Goal: Information Seeking & Learning: Find specific fact

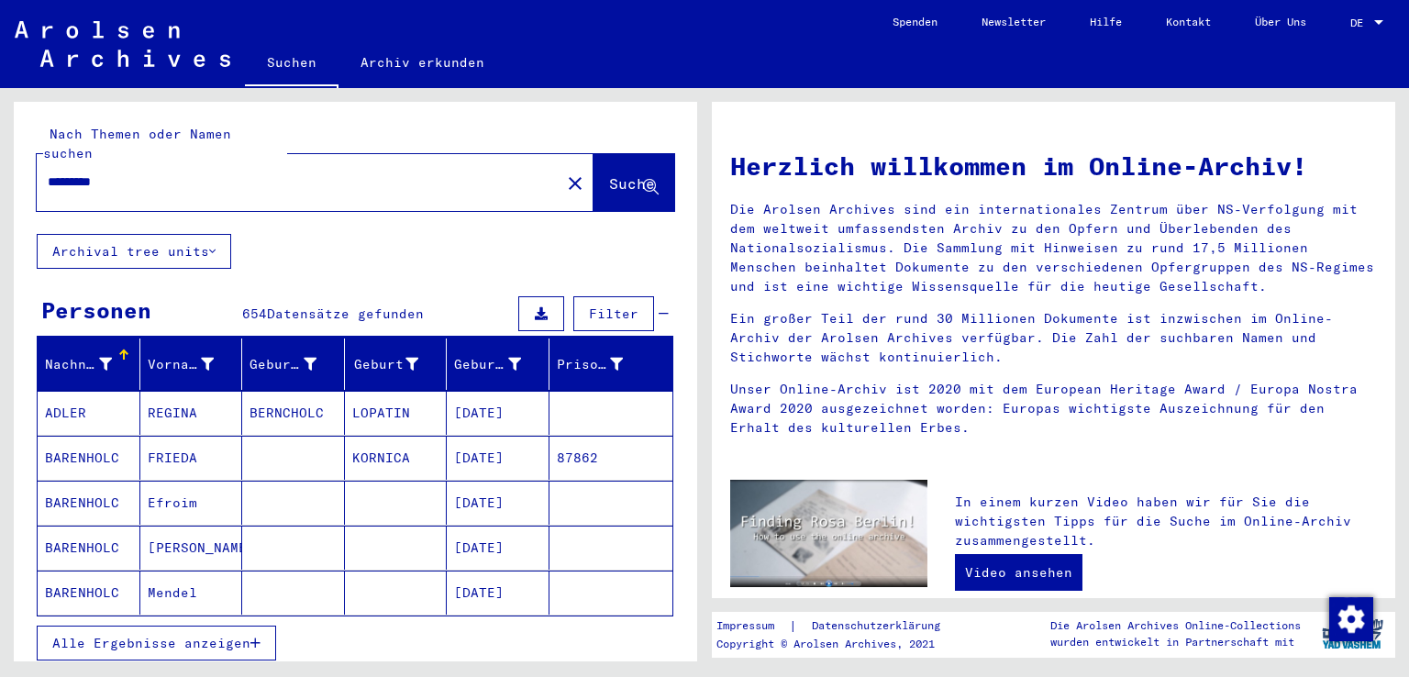
click at [184, 635] on span "Alle Ergebnisse anzeigen" at bounding box center [151, 643] width 198 height 17
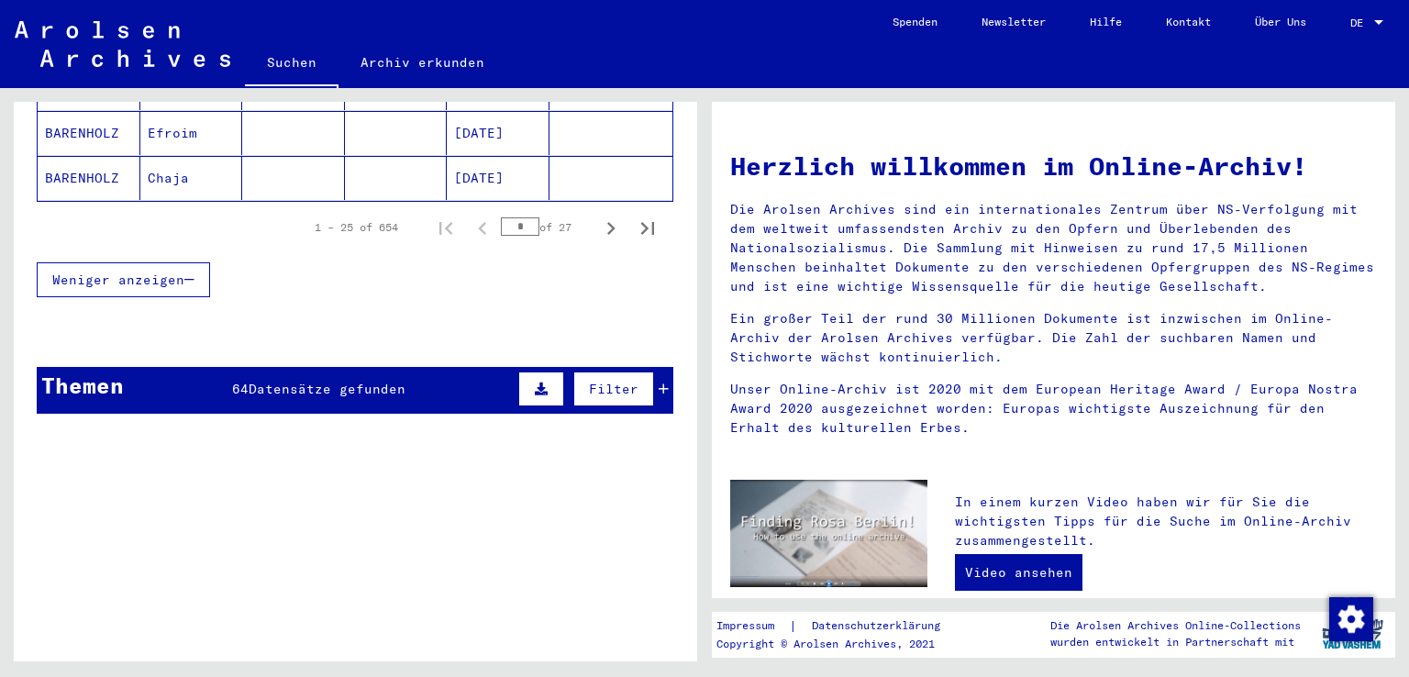
scroll to position [1285, 0]
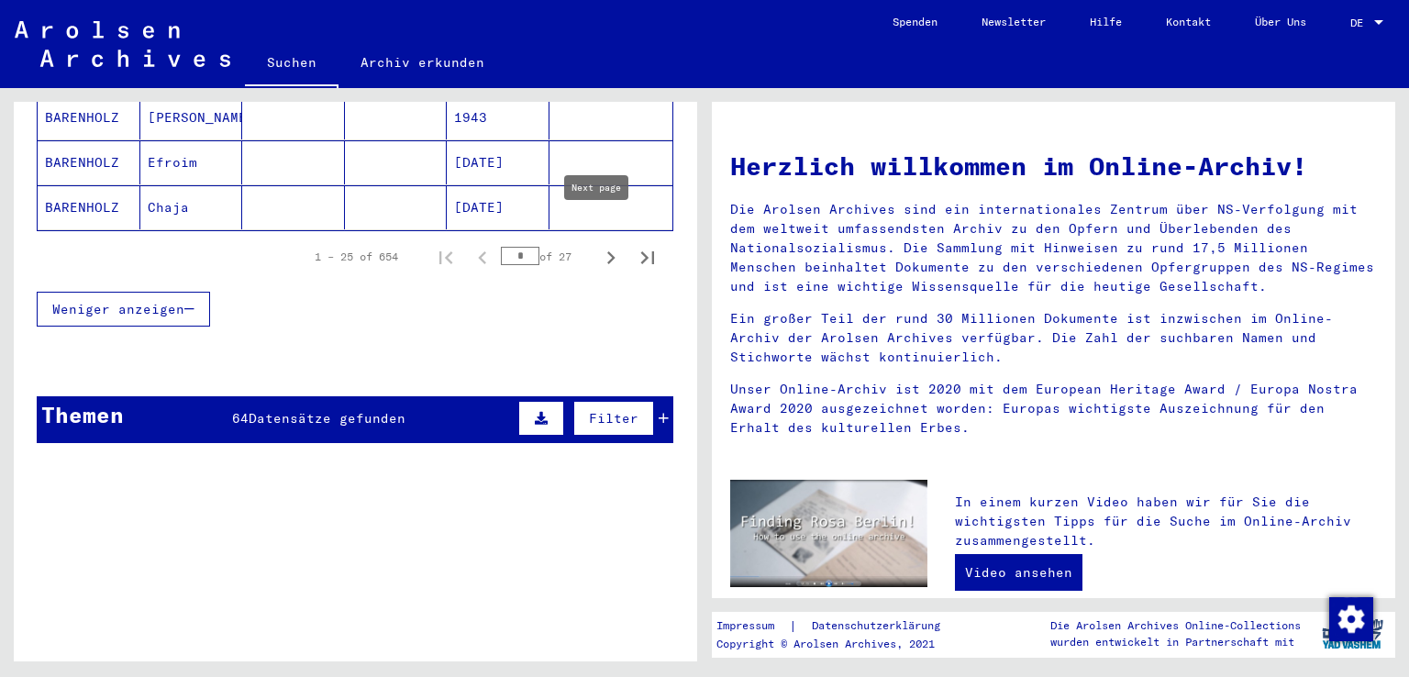
click at [607, 251] on icon "Next page" at bounding box center [611, 257] width 8 height 13
click at [598, 245] on icon "Next page" at bounding box center [611, 258] width 26 height 26
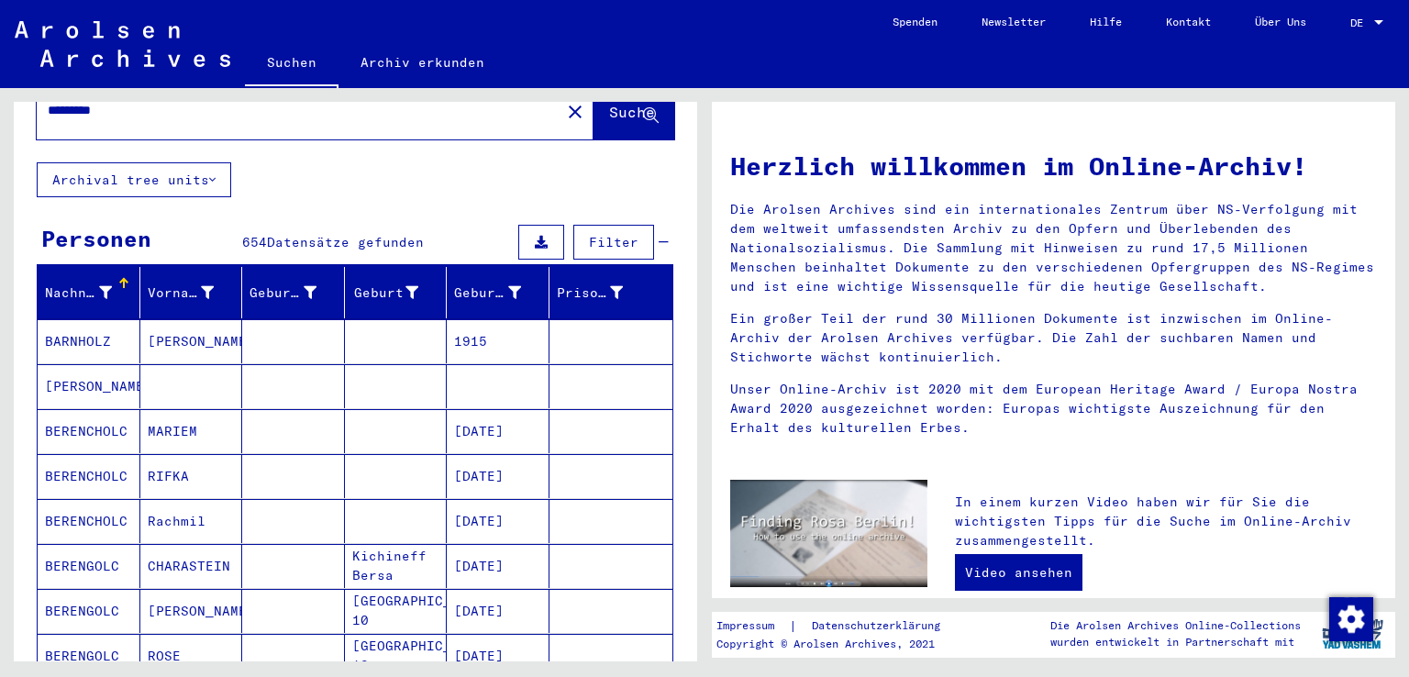
scroll to position [0, 0]
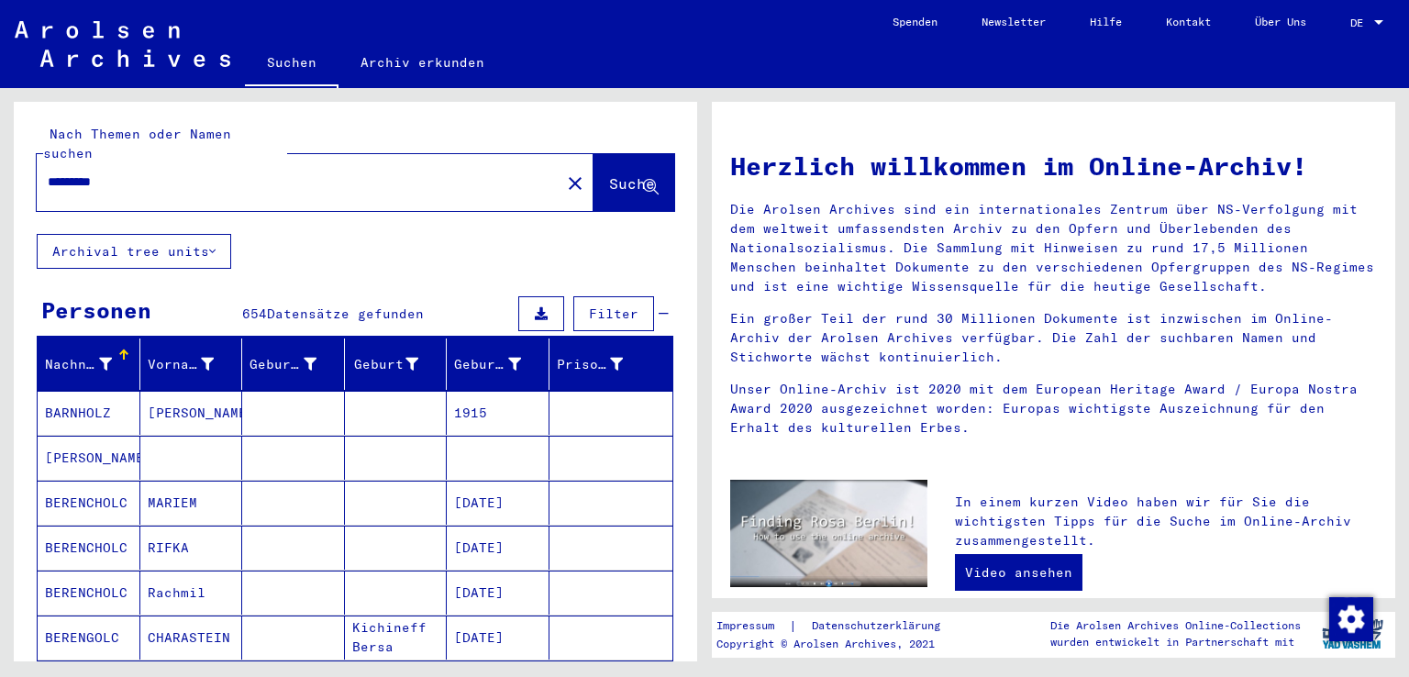
click at [264, 172] on input "*********" at bounding box center [293, 181] width 491 height 19
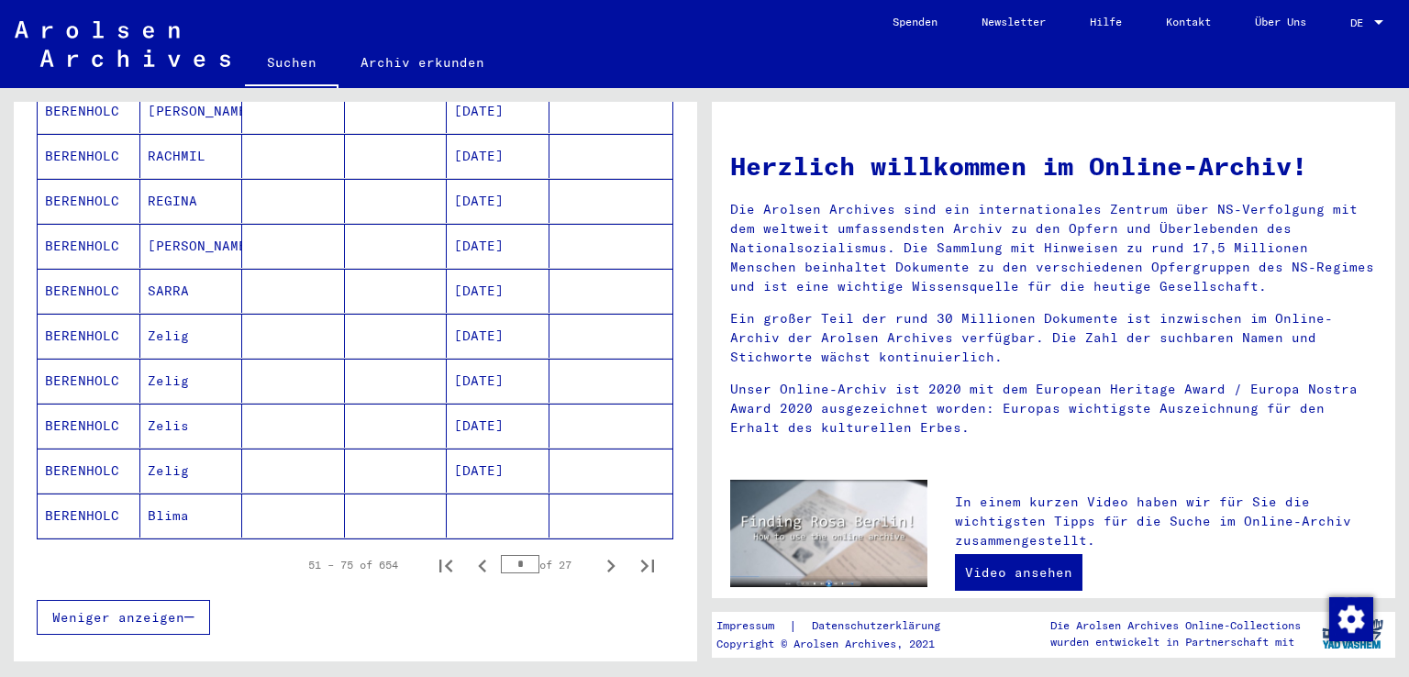
scroll to position [1009, 0]
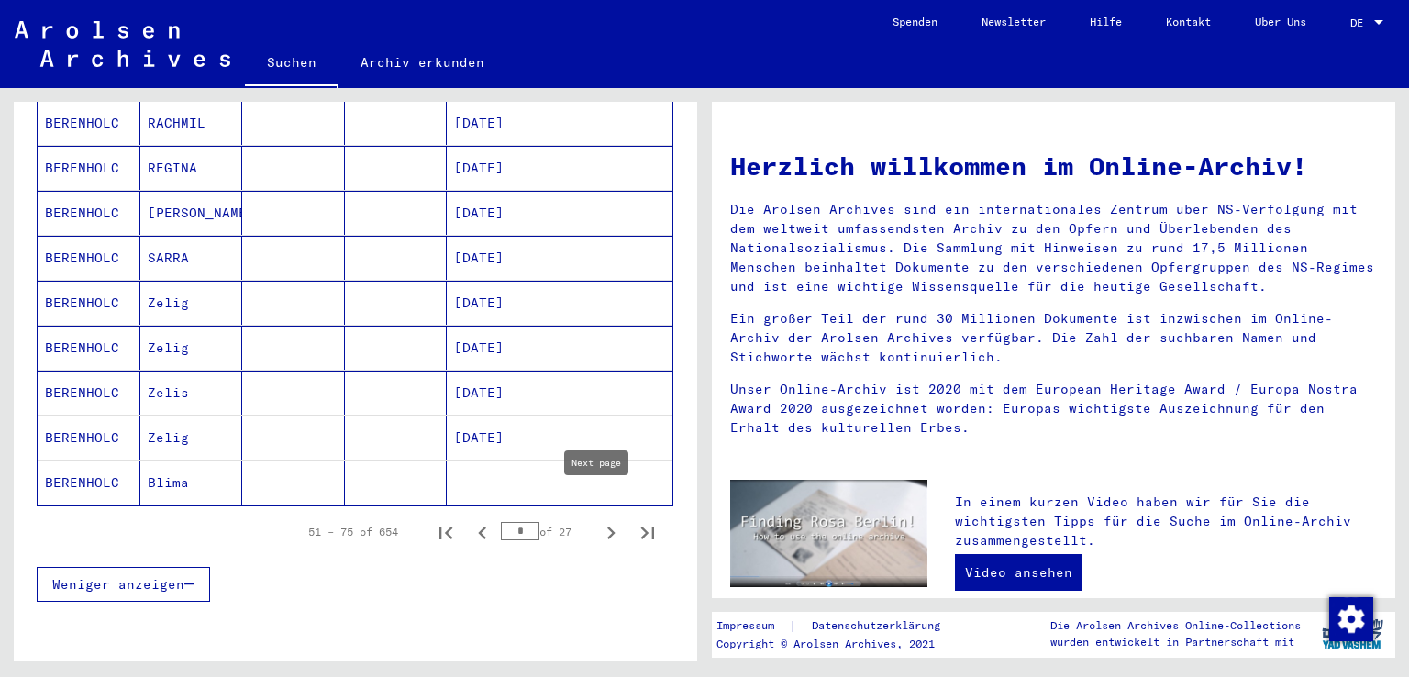
click at [598, 520] on icon "Next page" at bounding box center [611, 533] width 26 height 26
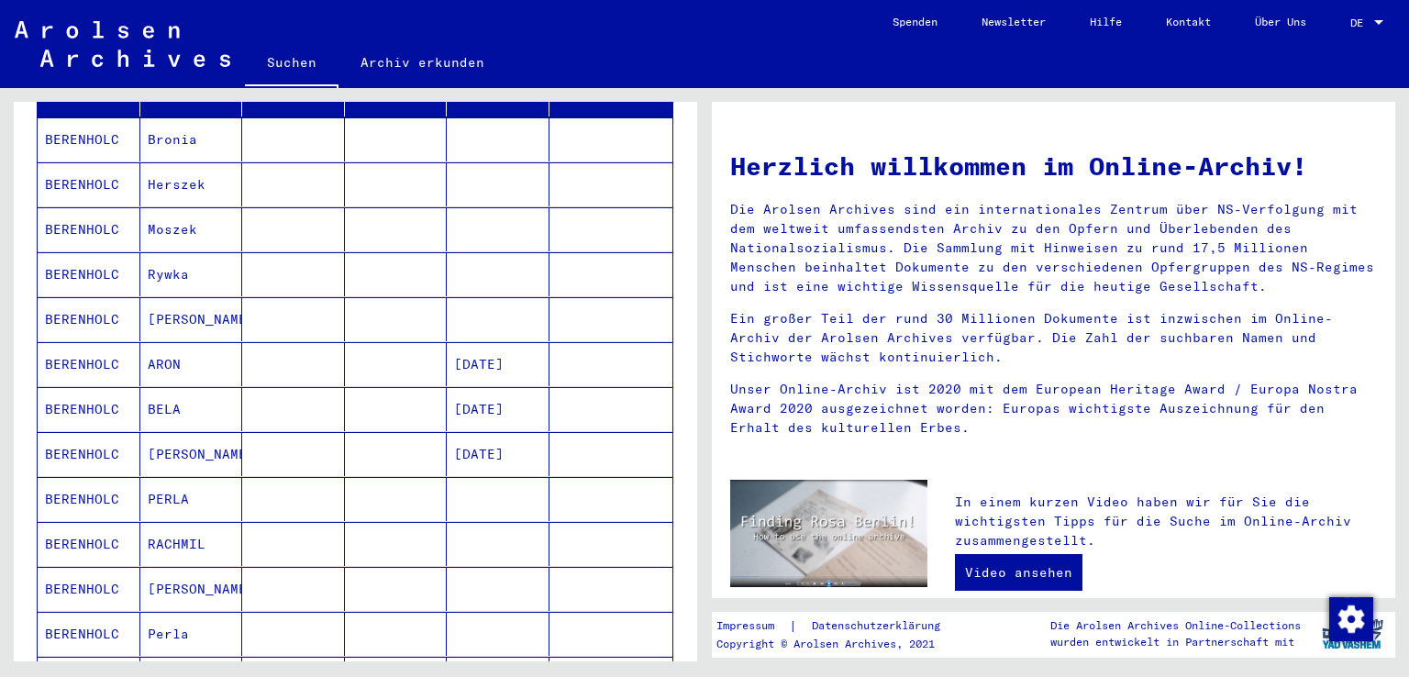
scroll to position [275, 0]
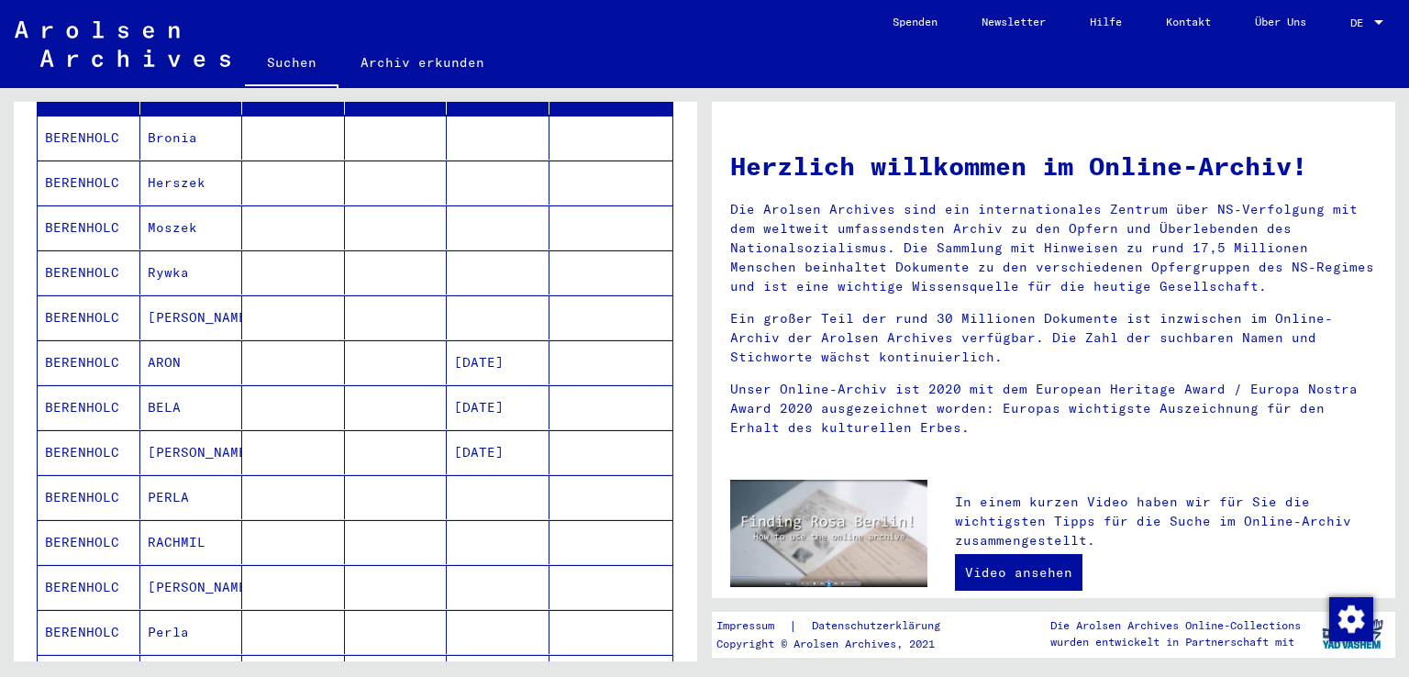
click at [504, 394] on mat-cell "[DATE]" at bounding box center [498, 407] width 103 height 44
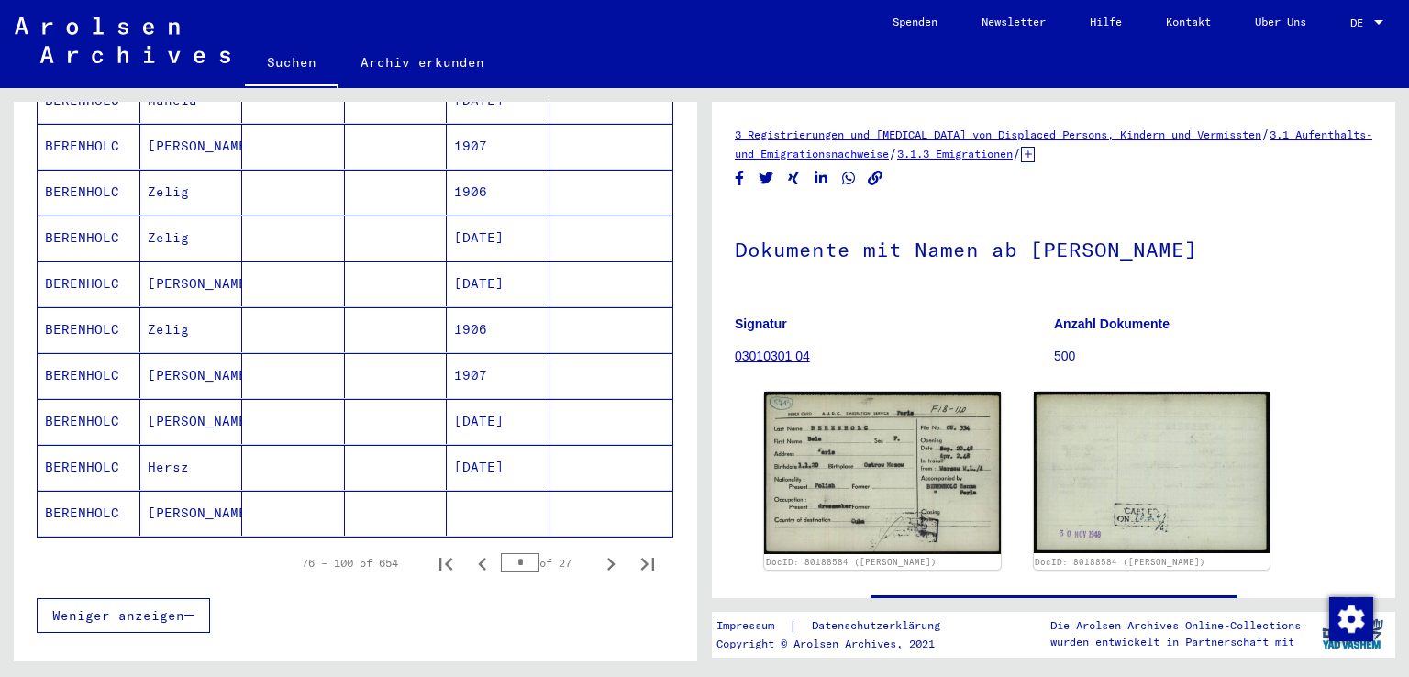
scroll to position [1009, 0]
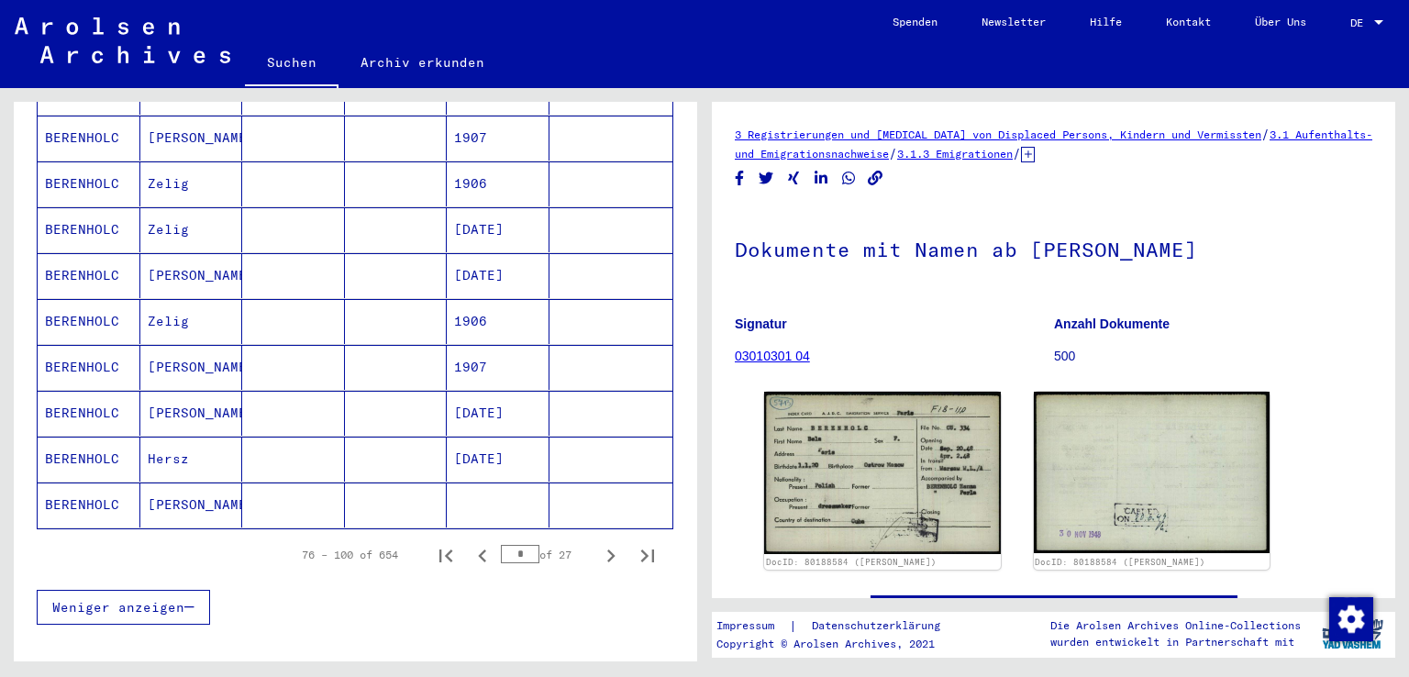
click at [206, 483] on mat-cell "[PERSON_NAME]" at bounding box center [191, 505] width 103 height 45
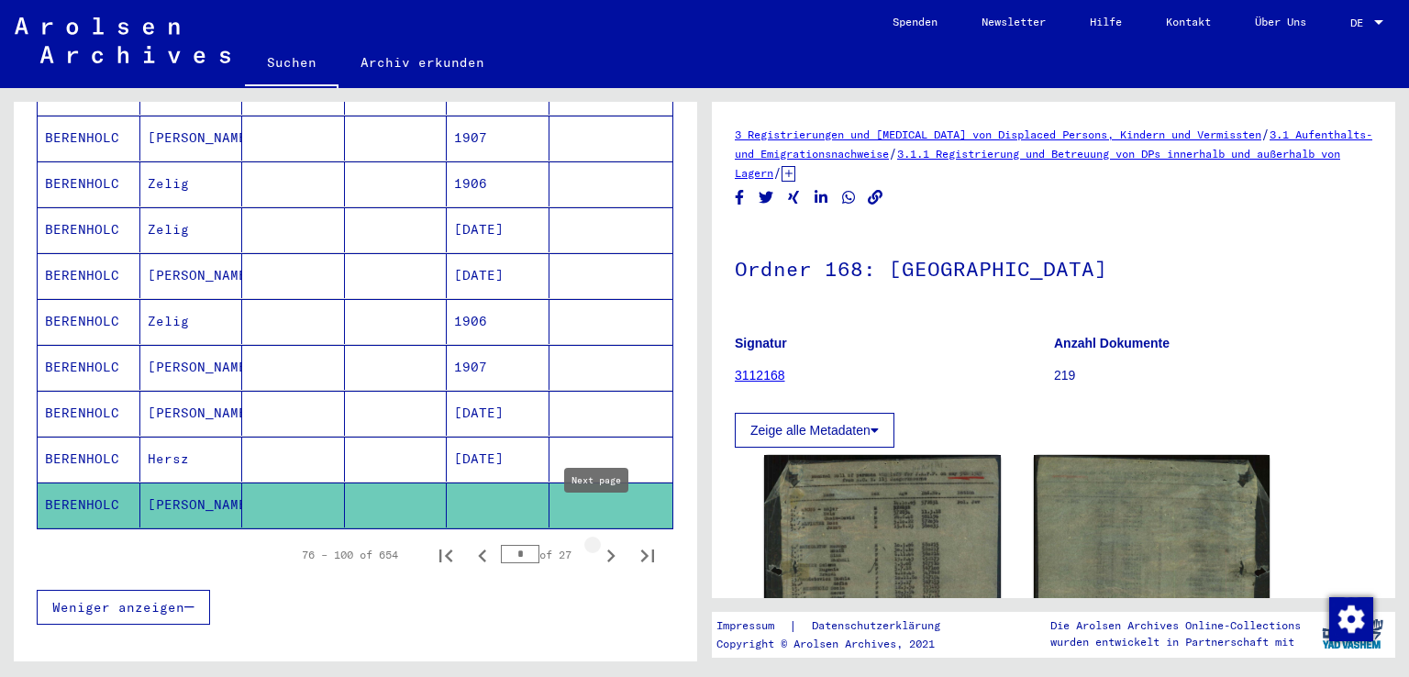
click at [607, 550] on icon "Next page" at bounding box center [611, 556] width 8 height 13
type input "*"
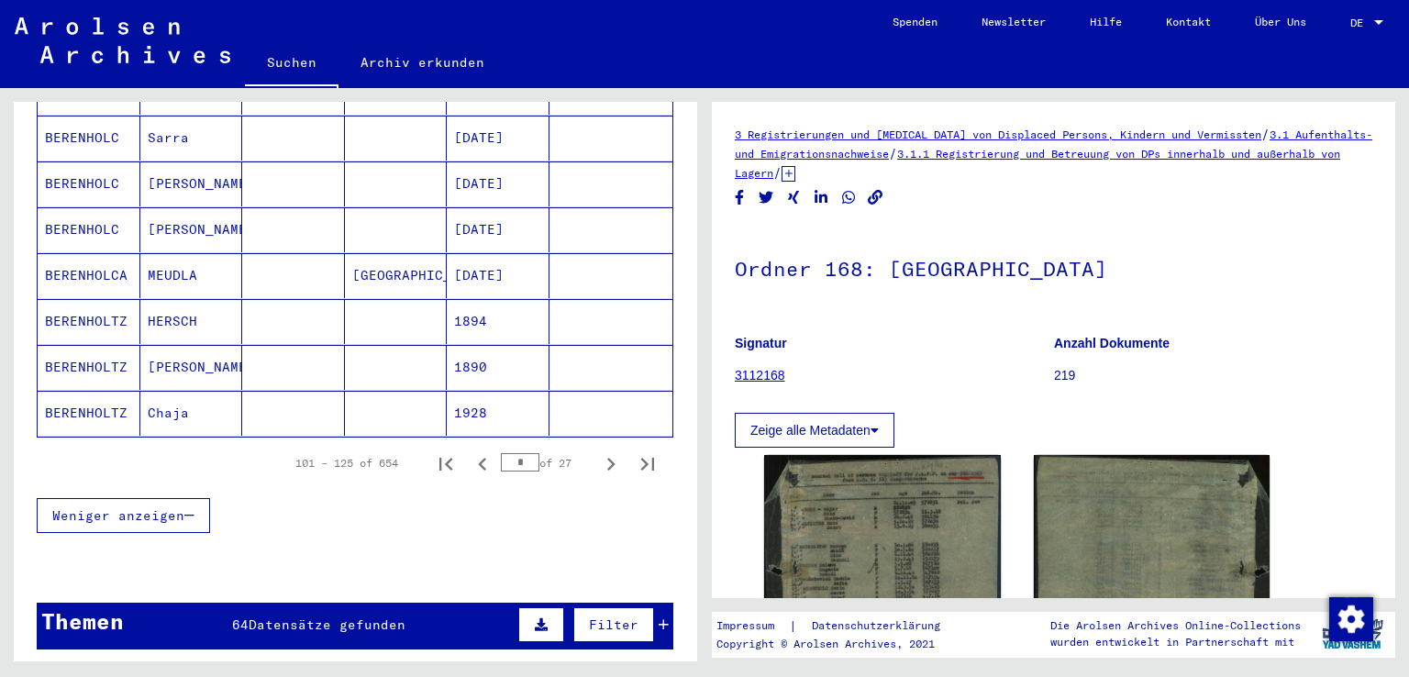
scroll to position [1009, 0]
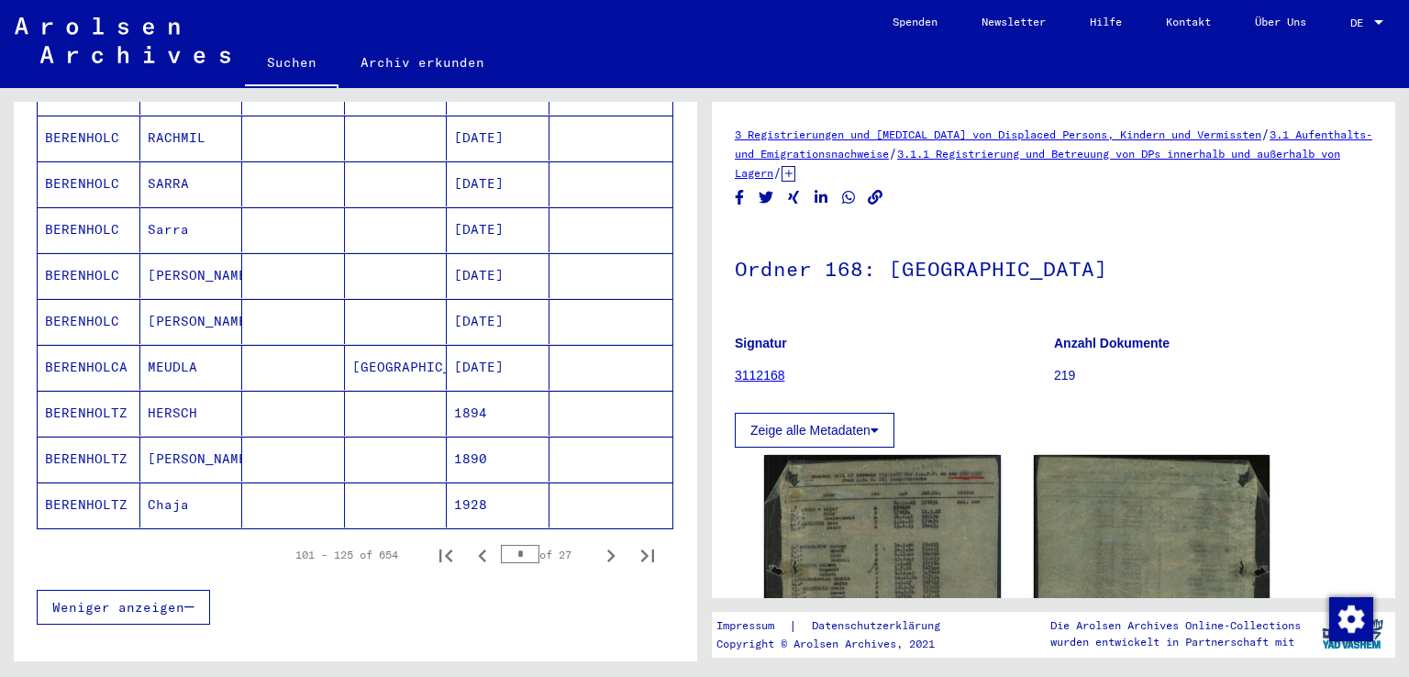
click at [503, 207] on mat-cell "[DATE]" at bounding box center [498, 229] width 103 height 45
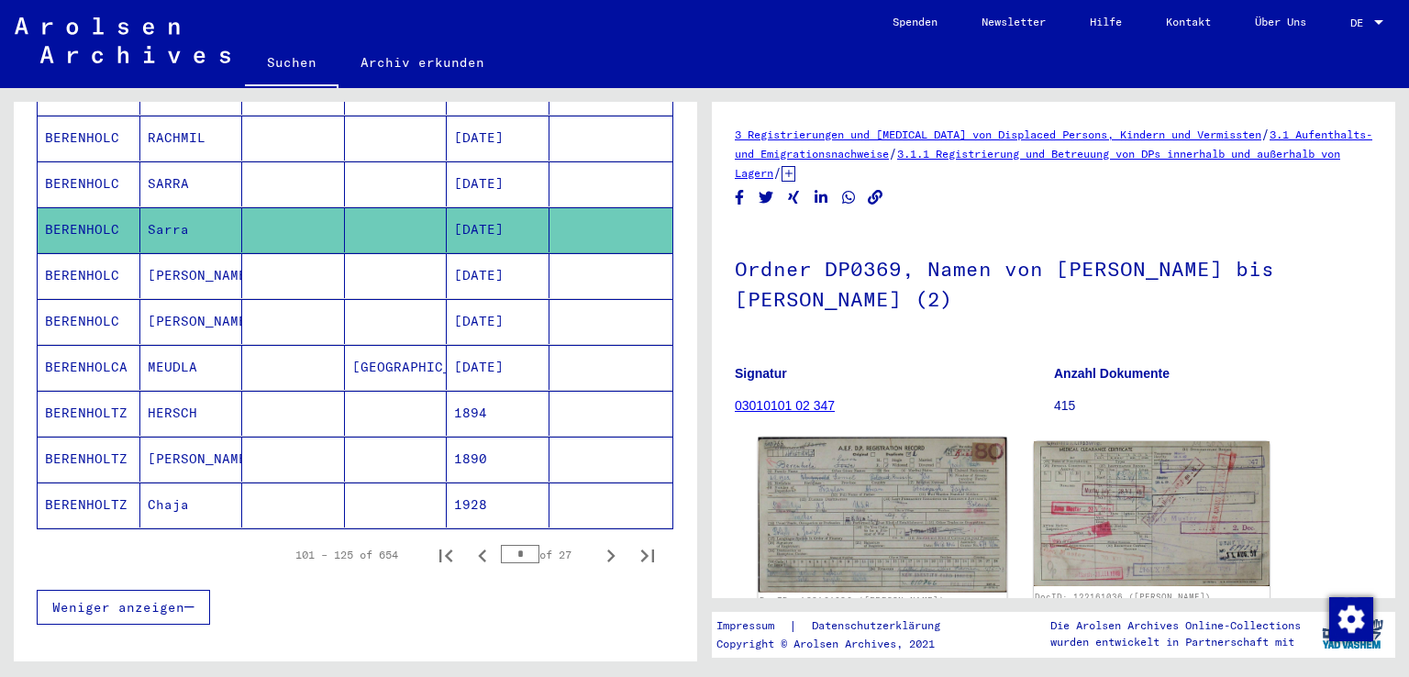
click at [846, 518] on img at bounding box center [883, 515] width 248 height 155
